Goal: Find specific page/section: Find specific page/section

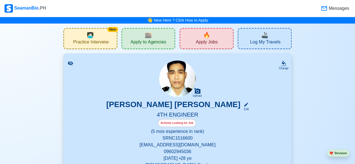
click at [196, 40] on span "Apply Jobs" at bounding box center [207, 42] width 22 height 7
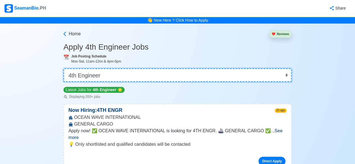
click at [289, 74] on select "👉 Select Rank or Position Master Chief Officer 2nd Officer 3rd Officer Junior O…" at bounding box center [177, 74] width 228 height 13
click at [63, 68] on select "👉 Select Rank or Position Master Chief Officer 2nd Officer 3rd Officer Junior O…" at bounding box center [177, 74] width 228 height 13
click at [287, 76] on select "👉 Select Rank or Position Master Chief Officer 2nd Officer 3rd Officer Junior O…" at bounding box center [177, 74] width 228 height 13
click at [284, 74] on select "👉 Select Rank or Position Master Chief Officer 2nd Officer 3rd Officer Junior O…" at bounding box center [177, 74] width 228 height 13
select select "Junior Engineer"
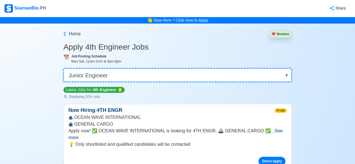
click at [64, 68] on select "👉 Select Rank or Position Master Chief Officer 2nd Officer 3rd Officer Junior O…" at bounding box center [177, 74] width 228 height 13
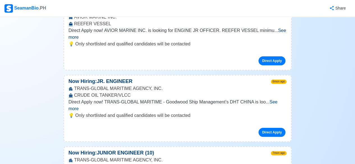
scroll to position [595, 0]
